Goal: Navigation & Orientation: Find specific page/section

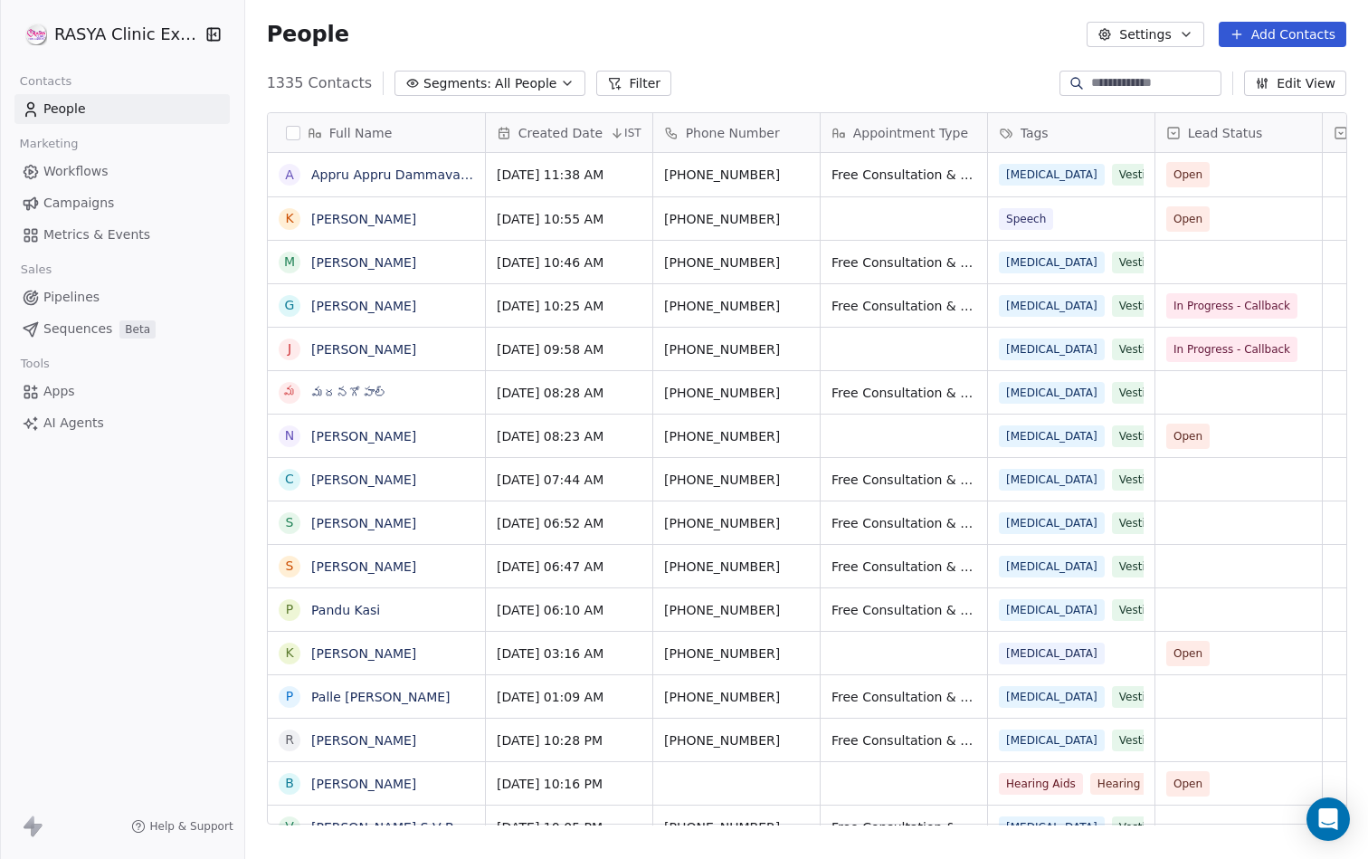
click at [560, 86] on icon "button" at bounding box center [567, 83] width 14 height 14
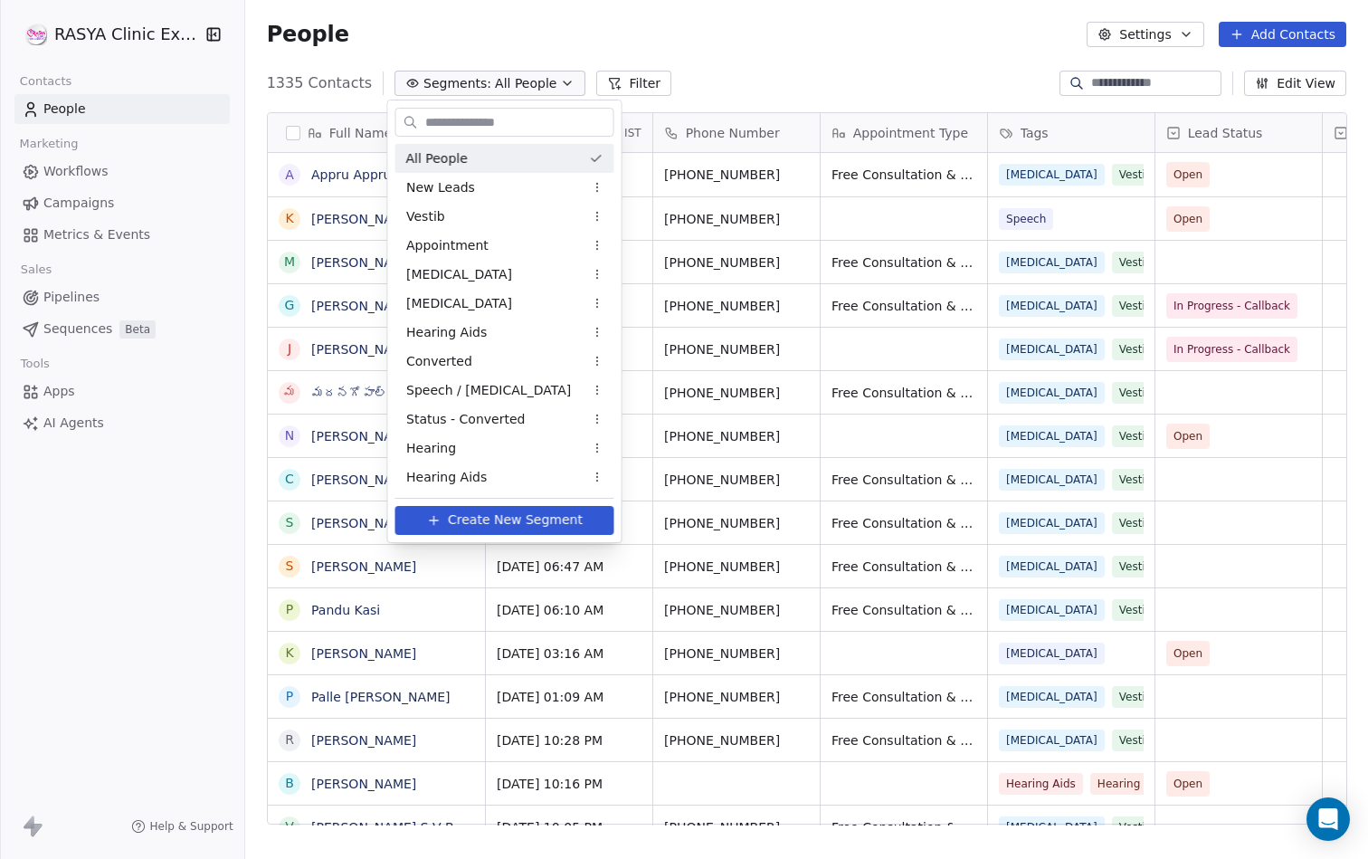
click at [749, 77] on html "[PERSON_NAME] Clinic External Contacts People Marketing Workflows Campaigns Met…" at bounding box center [684, 429] width 1368 height 859
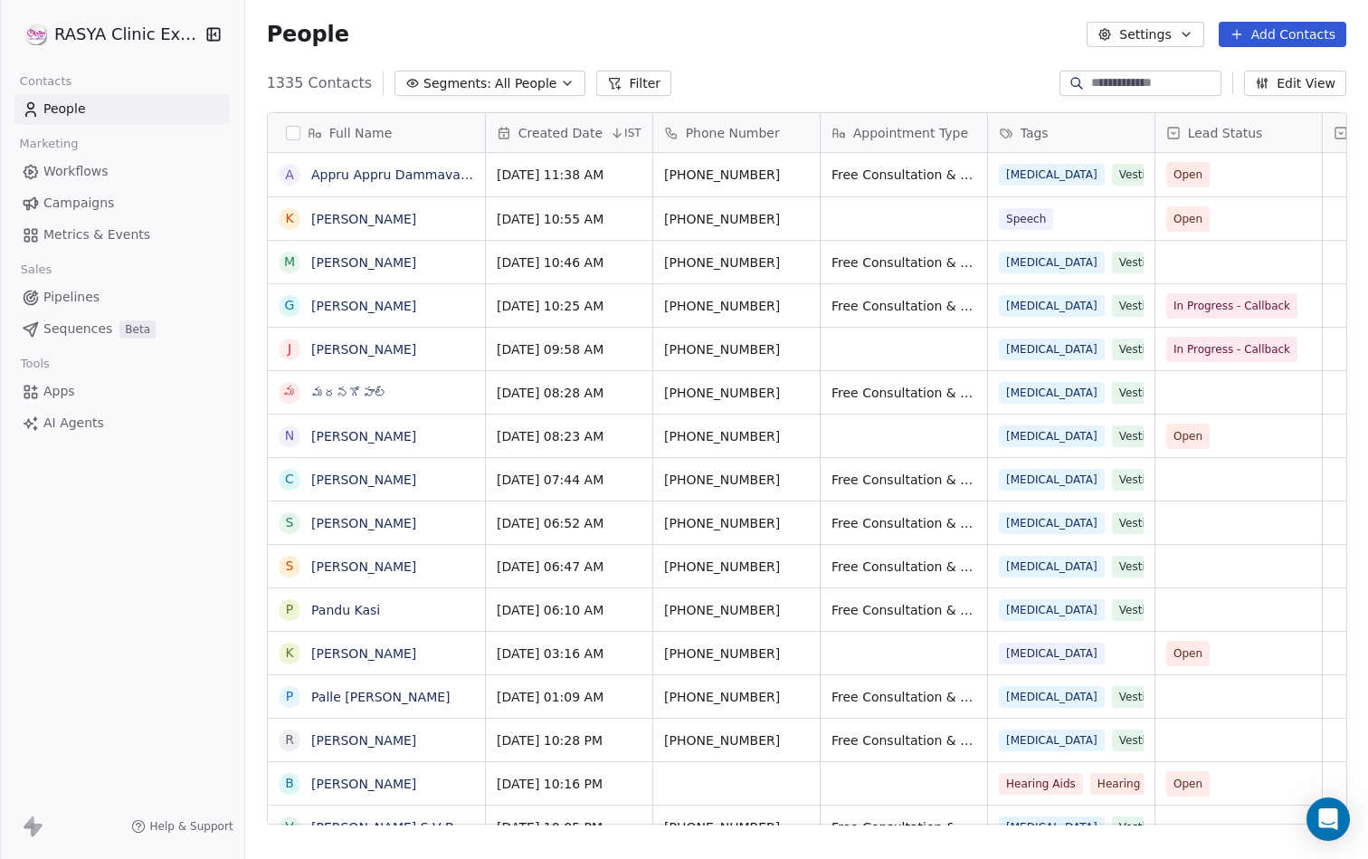
click at [495, 86] on span "All People" at bounding box center [526, 83] width 62 height 19
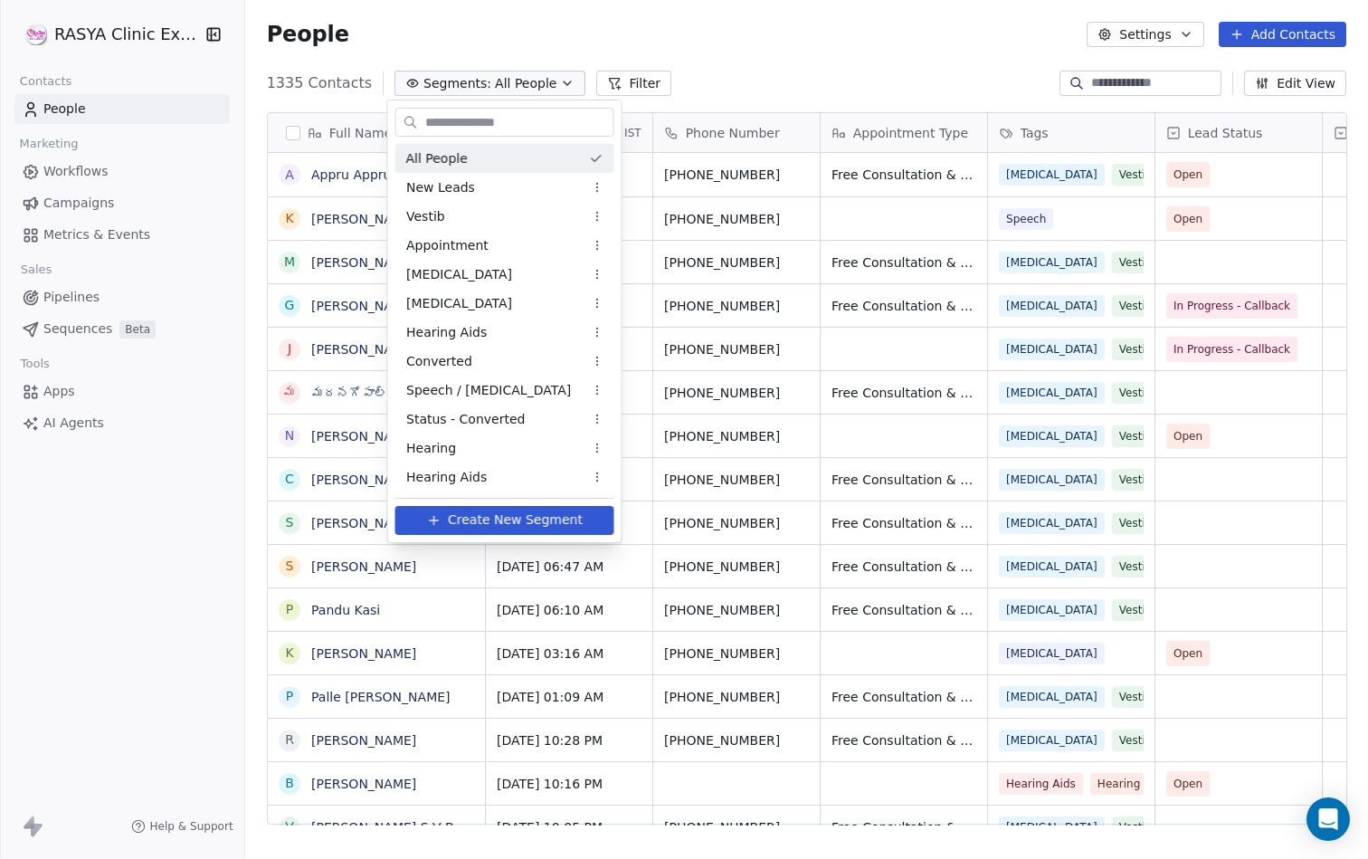
click at [754, 43] on html "[PERSON_NAME] Clinic External Contacts People Marketing Workflows Campaigns Met…" at bounding box center [684, 429] width 1368 height 859
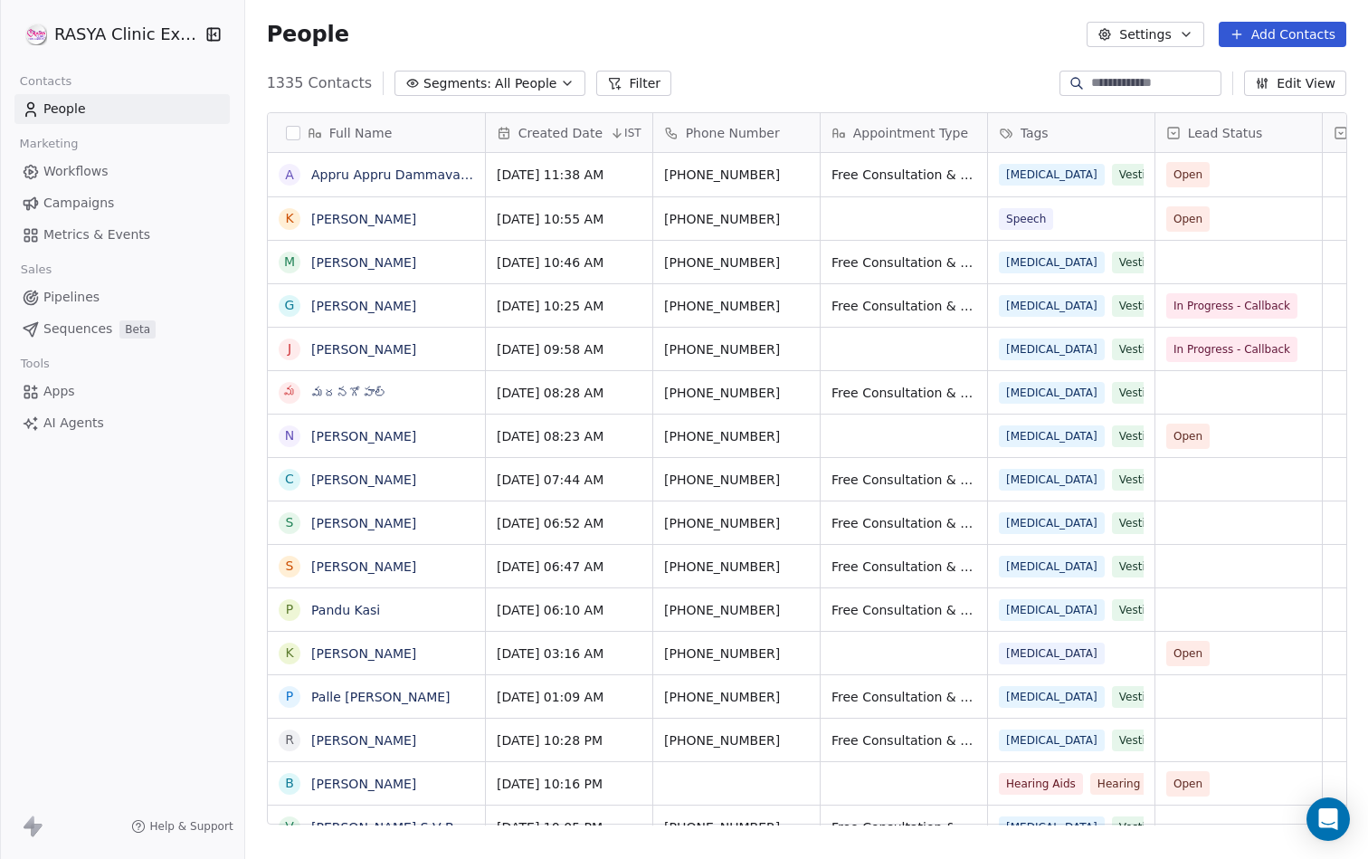
click at [512, 83] on span "All People" at bounding box center [526, 83] width 62 height 19
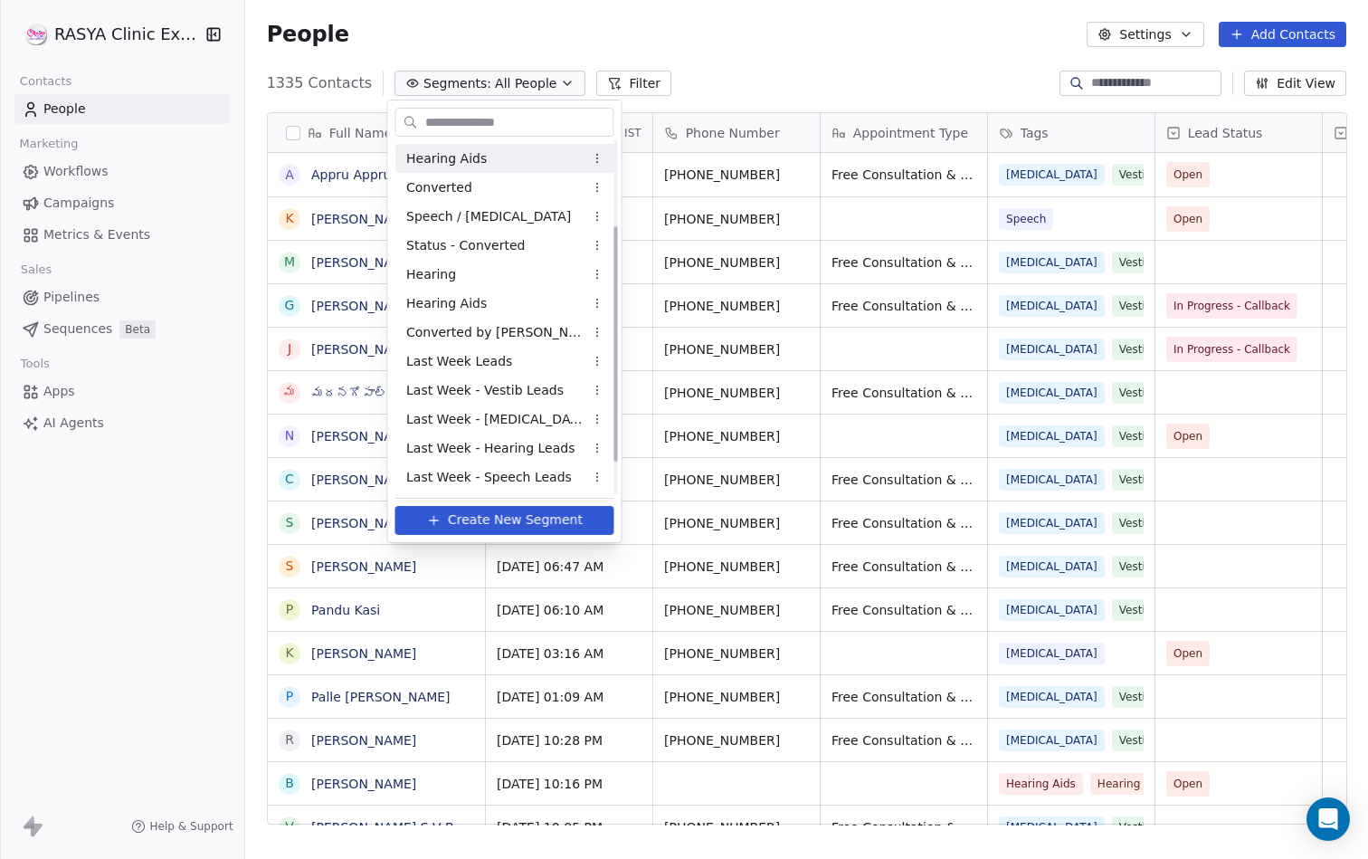
scroll to position [175, 0]
click at [497, 362] on span "Last Week Leads" at bounding box center [459, 360] width 106 height 19
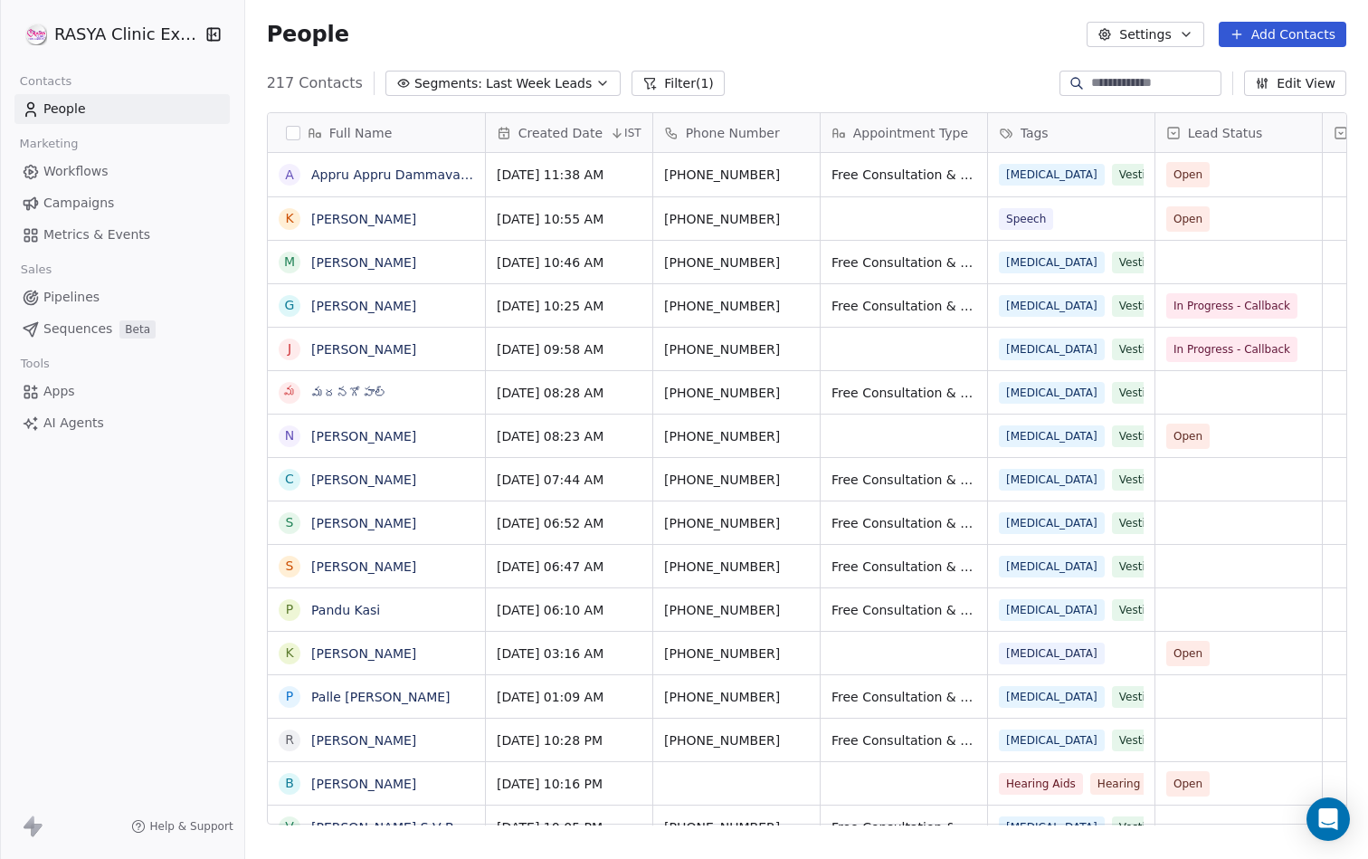
scroll to position [756, 1124]
drag, startPoint x: 266, startPoint y: 83, endPoint x: 351, endPoint y: 84, distance: 85.1
click at [351, 84] on span "217 Contacts" at bounding box center [315, 83] width 96 height 22
click at [376, 48] on div "People Settings Add Contacts" at bounding box center [806, 34] width 1123 height 69
click at [140, 29] on html "[PERSON_NAME] Clinic External Contacts People Marketing Workflows Campaigns Met…" at bounding box center [684, 429] width 1368 height 859
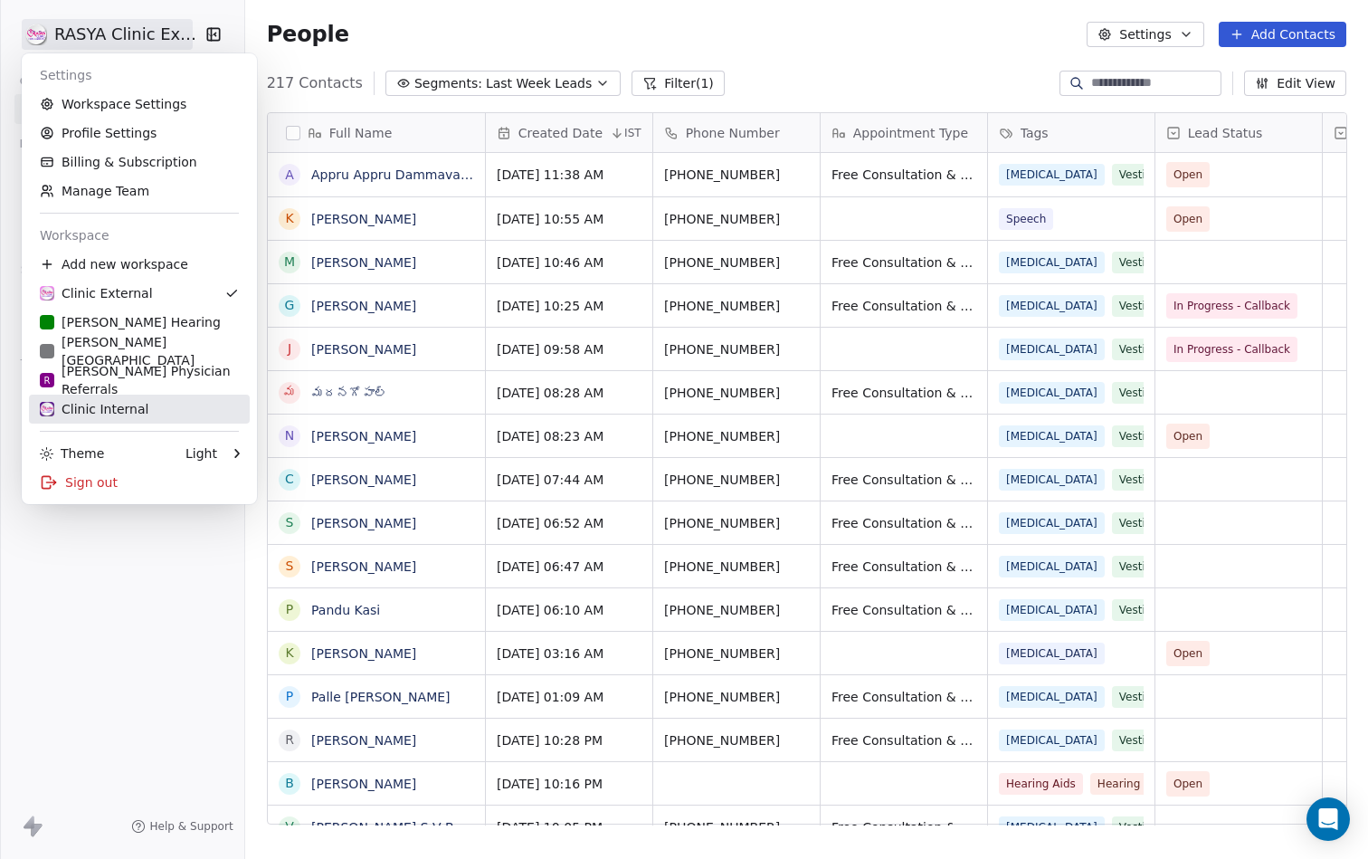
click at [154, 404] on div "Clinic Internal" at bounding box center [139, 409] width 199 height 18
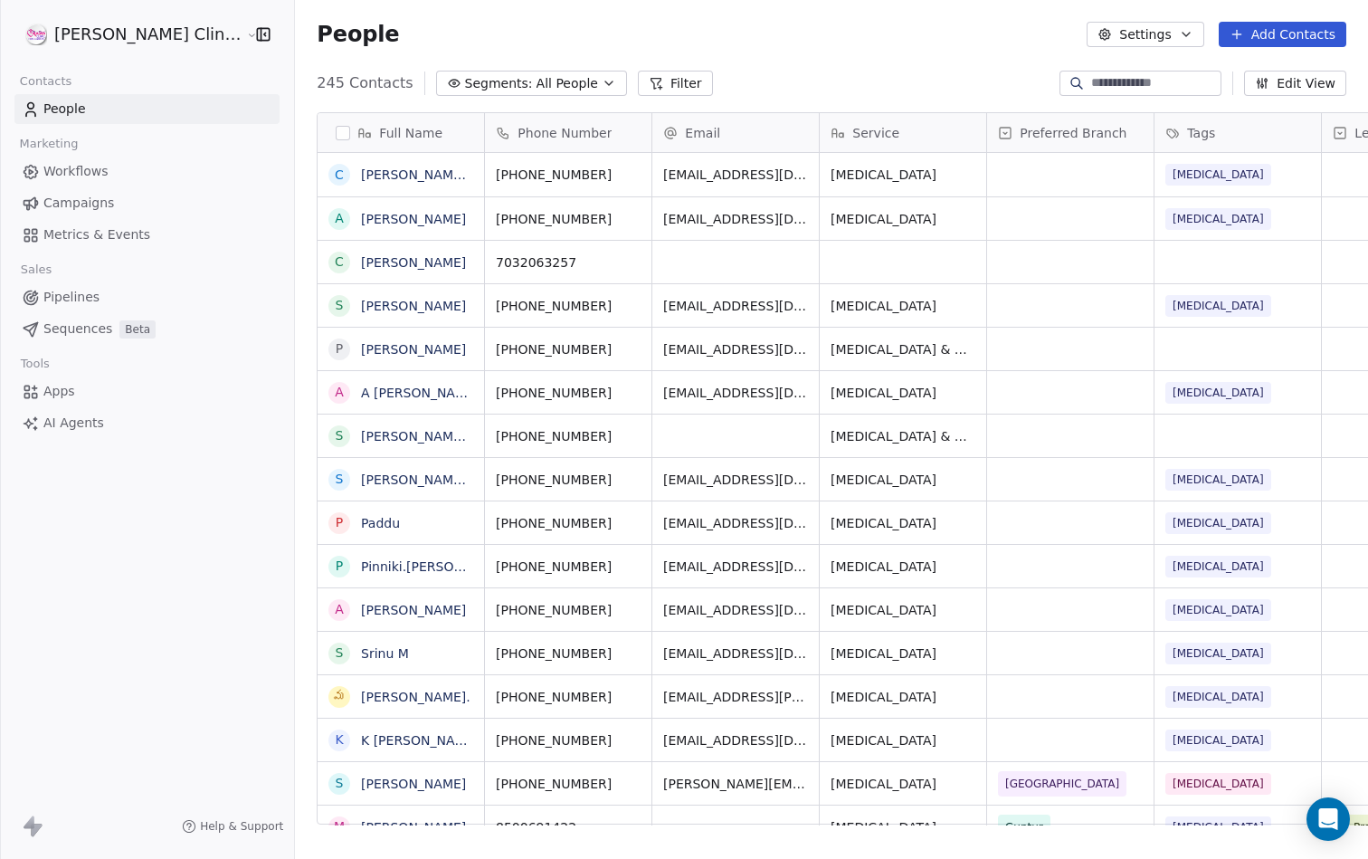
scroll to position [756, 1124]
click at [154, 116] on link "People" at bounding box center [146, 109] width 265 height 30
